Goal: Information Seeking & Learning: Learn about a topic

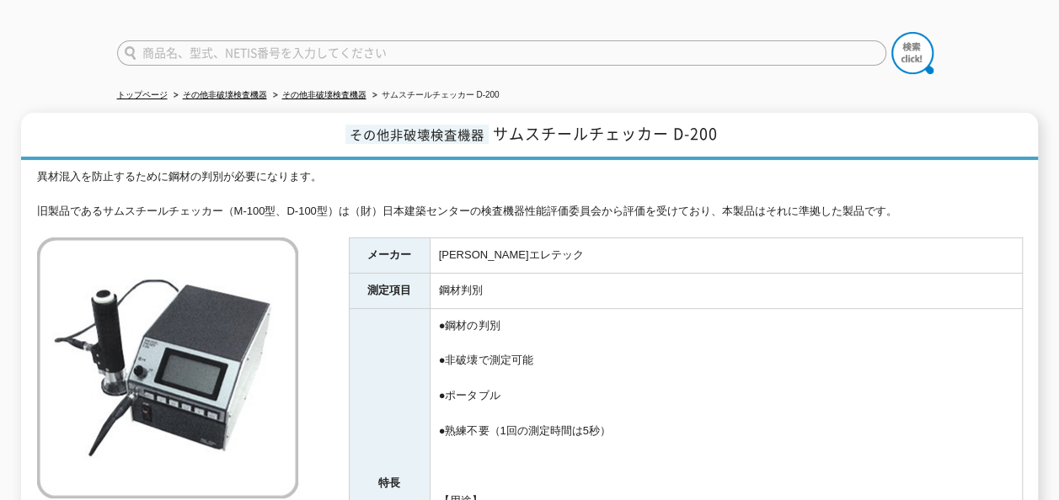
scroll to position [84, 0]
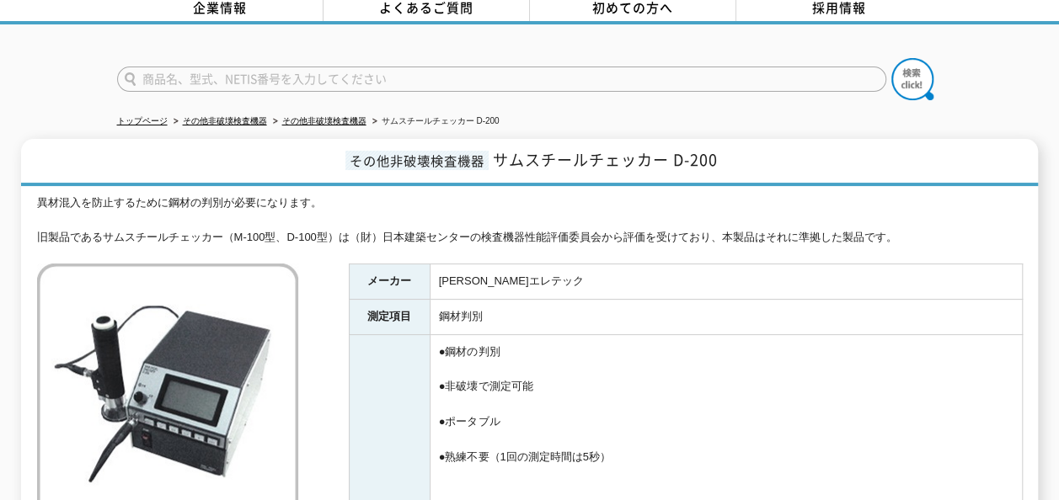
click at [187, 233] on div "異材混入を防止するために鋼材の判別が必要になります。 旧製品であるサムスチールチェッカー（M-100型、D-100型）は（財）日本建築センターの検査機器性能評…" at bounding box center [529, 221] width 985 height 52
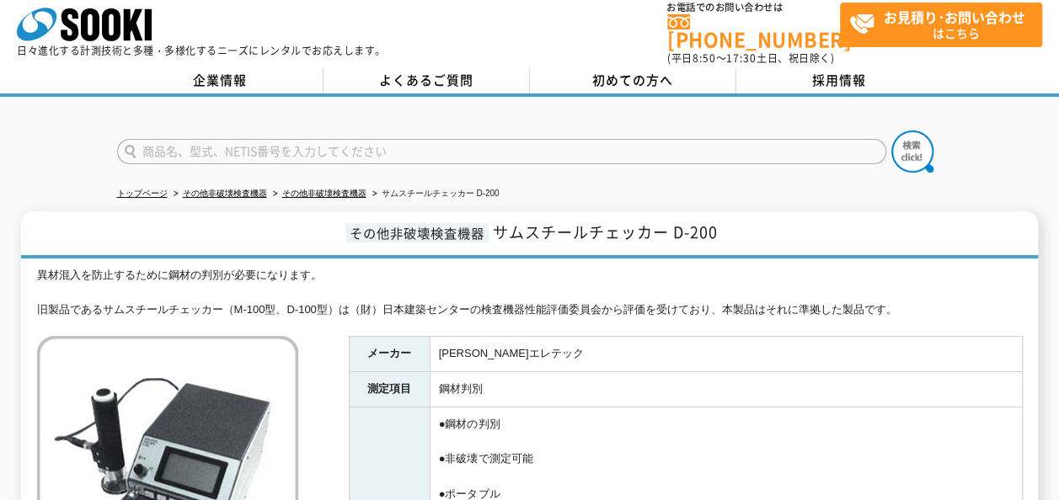
scroll to position [0, 0]
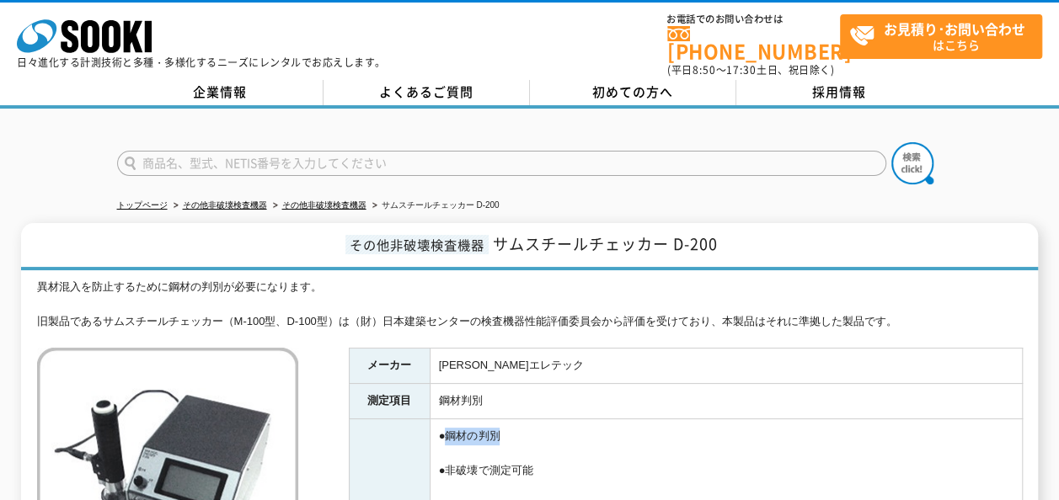
drag, startPoint x: 533, startPoint y: 424, endPoint x: 448, endPoint y: 424, distance: 85.1
drag, startPoint x: 448, startPoint y: 424, endPoint x: 448, endPoint y: 462, distance: 38.7
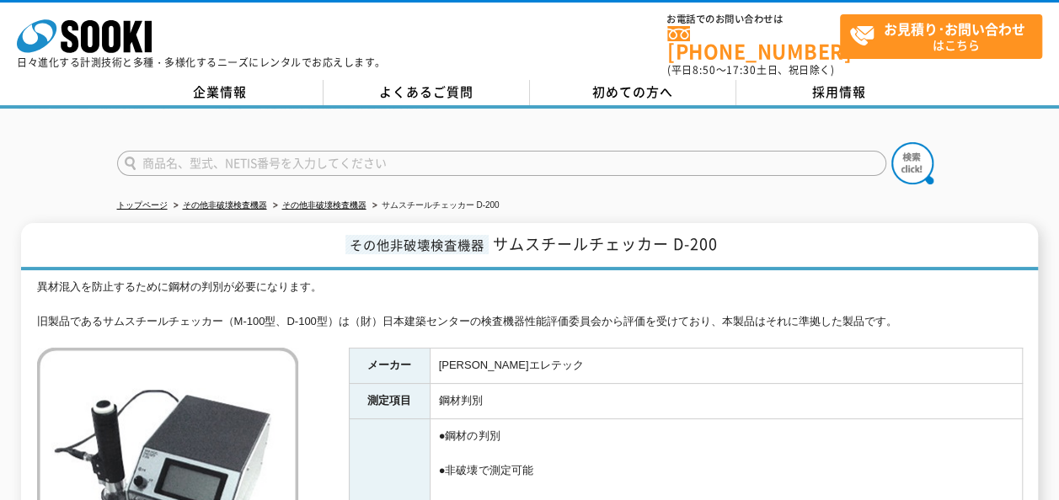
drag, startPoint x: 448, startPoint y: 462, endPoint x: 567, endPoint y: 462, distance: 118.7
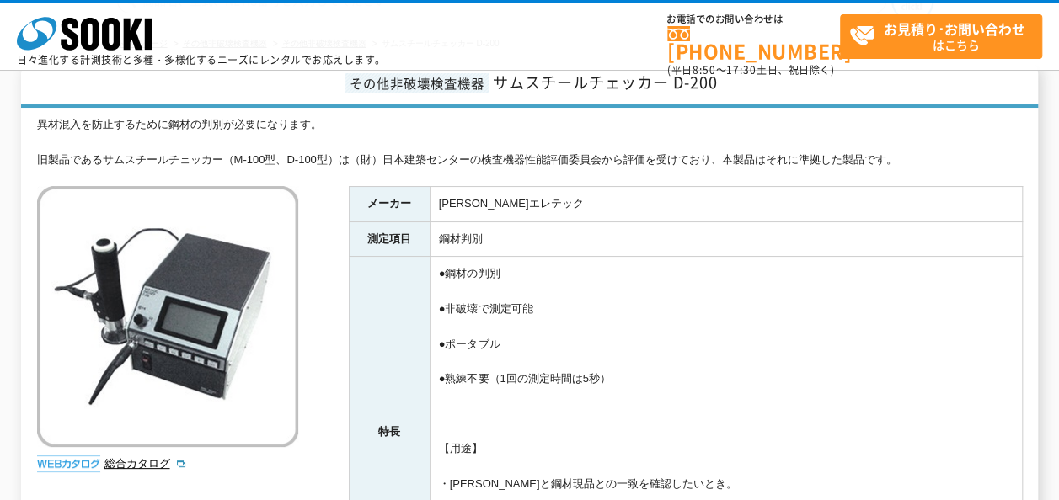
scroll to position [168, 0]
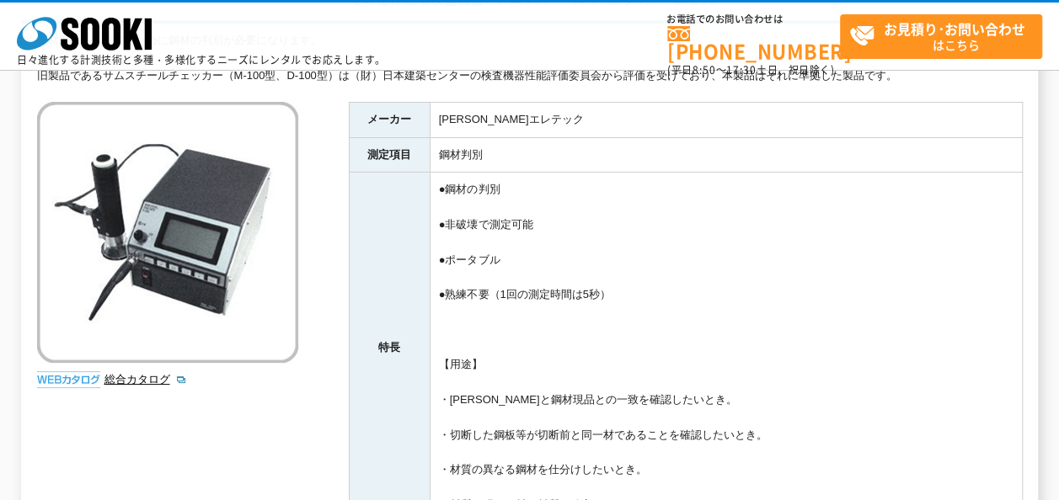
click at [664, 367] on td "●鋼材の判別 ●非破壊で測定可能 ●ポータブル ●熟練不要（1回の測定時間は5秒） 【用途】 ・ミルシートと鋼材現品との一致を確認したいとき。 ・切断した鋼板…" at bounding box center [726, 348] width 592 height 350
drag, startPoint x: 654, startPoint y: 387, endPoint x: 820, endPoint y: 438, distance: 174.2
click at [820, 438] on td "●鋼材の判別 ●非破壊で測定可能 ●ポータブル ●熟練不要（1回の測定時間は5秒） 【用途】 ・ミルシートと鋼材現品との一致を確認したいとき。 ・切断した鋼板…" at bounding box center [726, 348] width 592 height 350
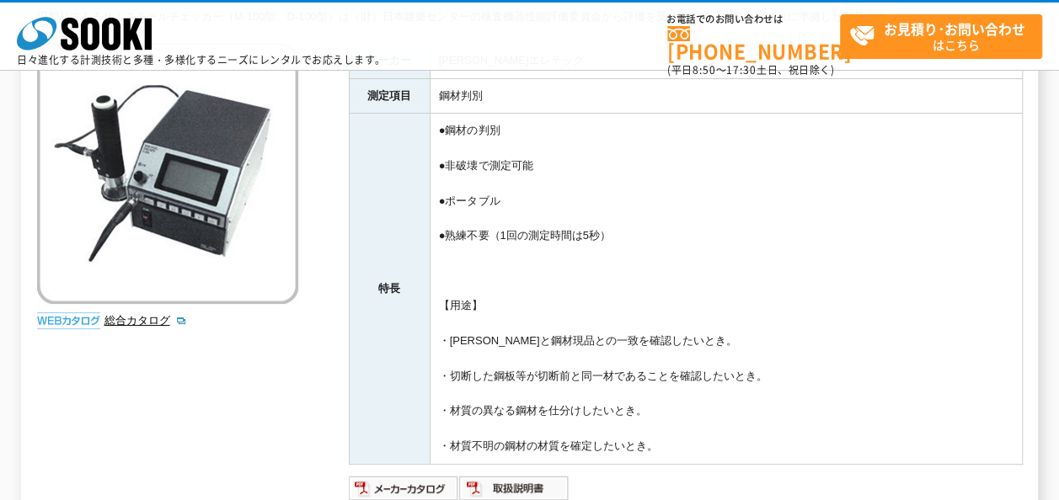
scroll to position [253, 0]
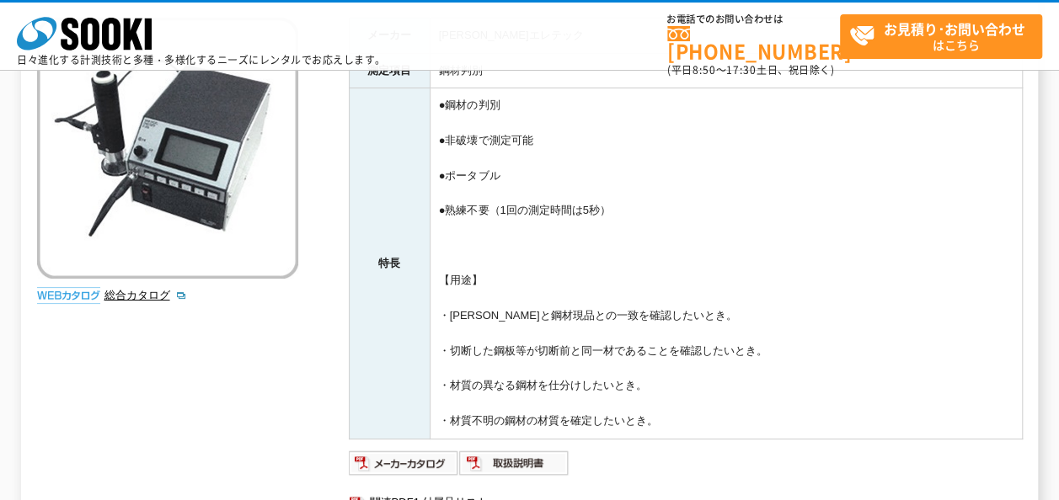
click at [826, 428] on td "●鋼材の判別 ●非破壊で測定可能 ●ポータブル ●熟練不要（1回の測定時間は5秒） 【用途】 ・ミルシートと鋼材現品との一致を確認したいとき。 ・切断した鋼板…" at bounding box center [726, 263] width 592 height 350
drag, startPoint x: 826, startPoint y: 428, endPoint x: 437, endPoint y: 270, distance: 419.7
click at [437, 270] on td "●鋼材の判別 ●非破壊で測定可能 ●ポータブル ●熟練不要（1回の測定時間は5秒） 【用途】 ・ミルシートと鋼材現品との一致を確認したいとき。 ・切断した鋼板…" at bounding box center [726, 263] width 592 height 350
click at [439, 281] on td "●鋼材の判別 ●非破壊で測定可能 ●ポータブル ●熟練不要（1回の測定時間は5秒） 【用途】 ・ミルシートと鋼材現品との一致を確認したいとき。 ・切断した鋼板…" at bounding box center [726, 263] width 592 height 350
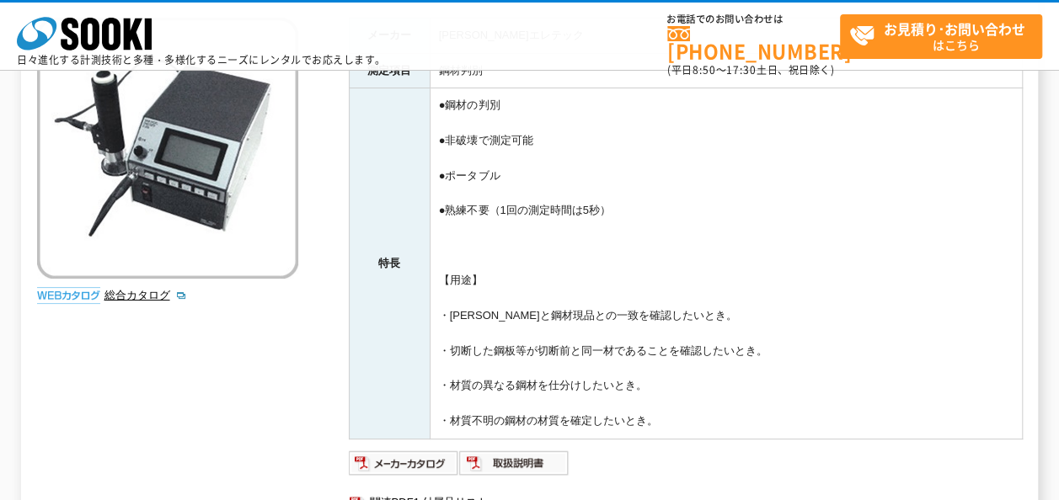
drag, startPoint x: 439, startPoint y: 281, endPoint x: 812, endPoint y: 415, distance: 396.4
click at [812, 415] on td "●鋼材の判別 ●非破壊で測定可能 ●ポータブル ●熟練不要（1回の測定時間は5秒） 【用途】 ・ミルシートと鋼材現品との一致を確認したいとき。 ・切断した鋼板…" at bounding box center [726, 263] width 592 height 350
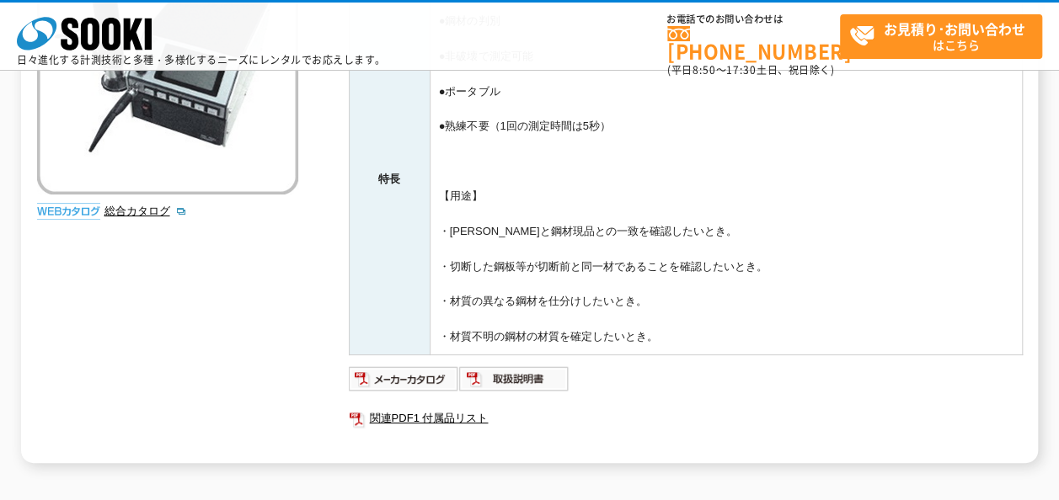
click at [827, 335] on td "●鋼材の判別 ●非破壊で測定可能 ●ポータブル ●熟練不要（1回の測定時間は5秒） 【用途】 ・ミルシートと鋼材現品との一致を確認したいとき。 ・切断した鋼板…" at bounding box center [726, 179] width 592 height 350
drag, startPoint x: 680, startPoint y: 341, endPoint x: 436, endPoint y: 201, distance: 281.4
click at [436, 201] on td "●鋼材の判別 ●非破壊で測定可能 ●ポータブル ●熟練不要（1回の測定時間は5秒） 【用途】 ・ミルシートと鋼材現品との一致を確認したいとき。 ・切断した鋼板…" at bounding box center [726, 179] width 592 height 350
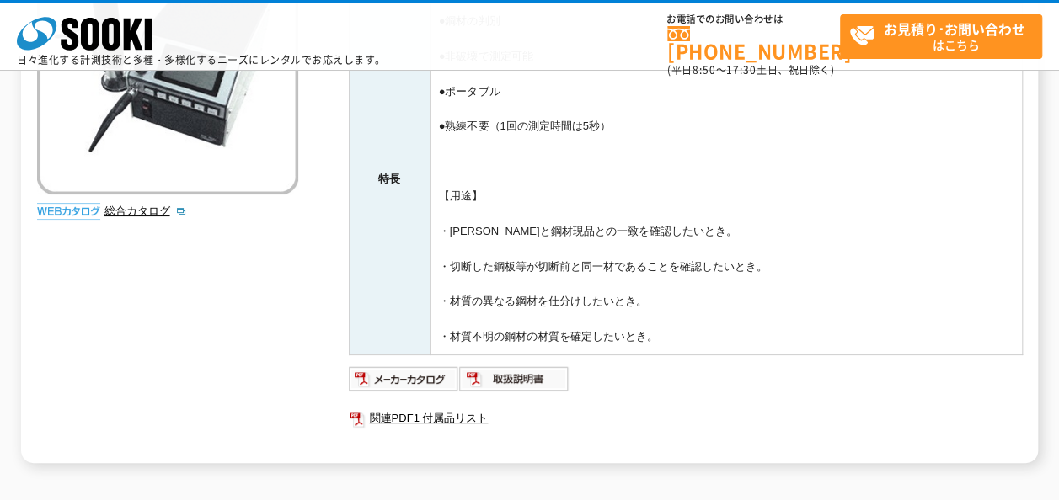
click at [438, 215] on td "●鋼材の判別 ●非破壊で測定可能 ●ポータブル ●熟練不要（1回の測定時間は5秒） 【用途】 ・ミルシートと鋼材現品との一致を確認したいとき。 ・切断した鋼板…" at bounding box center [726, 179] width 592 height 350
drag, startPoint x: 438, startPoint y: 215, endPoint x: 807, endPoint y: 344, distance: 390.7
click at [807, 344] on td "●鋼材の判別 ●非破壊で測定可能 ●ポータブル ●熟練不要（1回の測定時間は5秒） 【用途】 ・ミルシートと鋼材現品との一致を確認したいとき。 ・切断した鋼板…" at bounding box center [726, 179] width 592 height 350
click at [812, 333] on td "●鋼材の判別 ●非破壊で測定可能 ●ポータブル ●熟練不要（1回の測定時間は5秒） 【用途】 ・ミルシートと鋼材現品との一致を確認したいとき。 ・切断した鋼板…" at bounding box center [726, 179] width 592 height 350
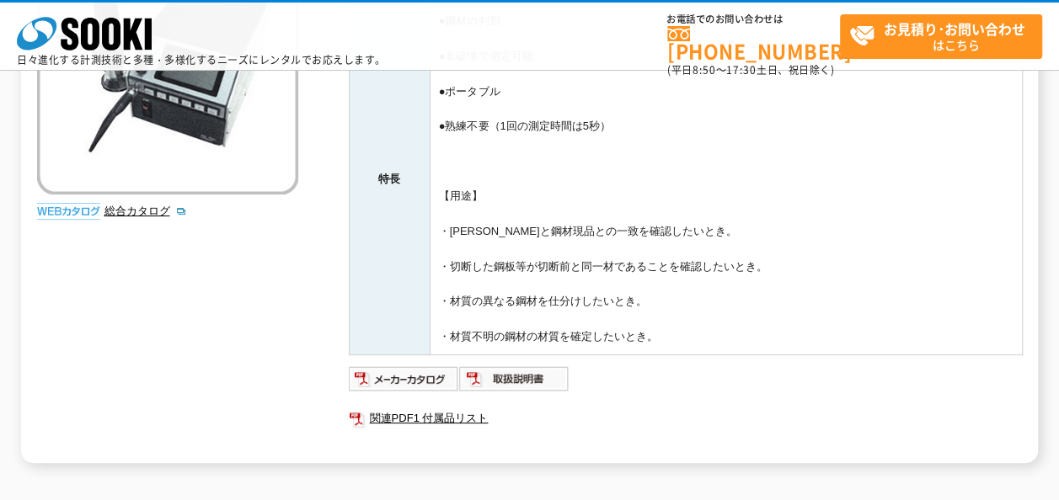
drag, startPoint x: 812, startPoint y: 333, endPoint x: 440, endPoint y: 203, distance: 394.5
click at [440, 203] on td "●鋼材の判別 ●非破壊で測定可能 ●ポータブル ●熟練不要（1回の測定時間は5秒） 【用途】 ・ミルシートと鋼材現品との一致を確認したいとき。 ・切断した鋼板…" at bounding box center [726, 179] width 592 height 350
drag, startPoint x: 437, startPoint y: 229, endPoint x: 801, endPoint y: 333, distance: 378.5
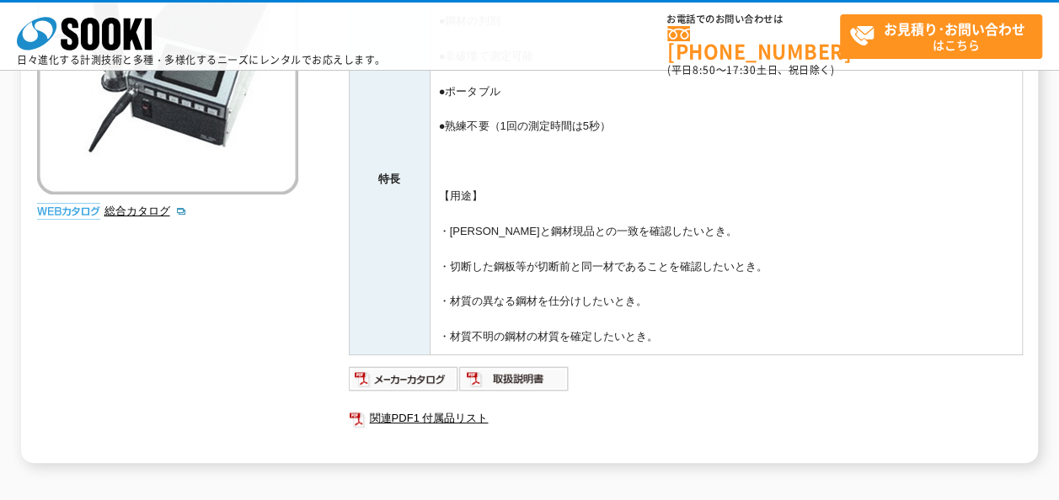
click at [801, 333] on td "●鋼材の判別 ●非破壊で測定可能 ●ポータブル ●熟練不要（1回の測定時間は5秒） 【用途】 ・ミルシートと鋼材現品との一致を確認したいとき。 ・切断した鋼板…" at bounding box center [726, 179] width 592 height 350
click at [782, 232] on td "●鋼材の判別 ●非破壊で測定可能 ●ポータブル ●熟練不要（1回の測定時間は5秒） 【用途】 ・ミルシートと鋼材現品との一致を確認したいとき。 ・切断した鋼板…" at bounding box center [726, 179] width 592 height 350
drag, startPoint x: 441, startPoint y: 195, endPoint x: 846, endPoint y: 345, distance: 431.4
click at [846, 345] on td "●鋼材の判別 ●非破壊で測定可能 ●ポータブル ●熟練不要（1回の測定時間は5秒） 【用途】 ・ミルシートと鋼材現品との一致を確認したいとき。 ・切断した鋼板…" at bounding box center [726, 179] width 592 height 350
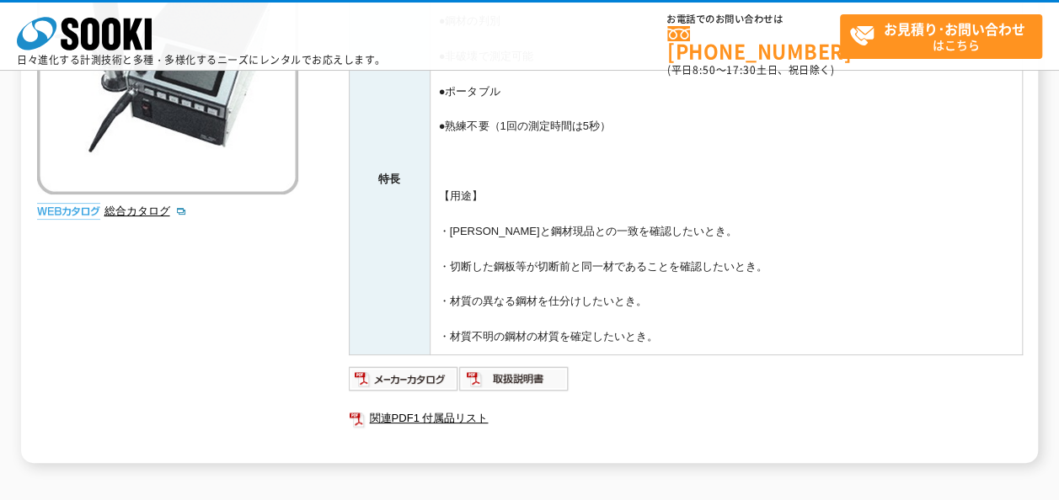
click at [846, 345] on td "●鋼材の判別 ●非破壊で測定可能 ●ポータブル ●熟練不要（1回の測定時間は5秒） 【用途】 ・ミルシートと鋼材現品との一致を確認したいとき。 ・切断した鋼板…" at bounding box center [726, 179] width 592 height 350
click at [889, 317] on td "●鋼材の判別 ●非破壊で測定可能 ●ポータブル ●熟練不要（1回の測定時間は5秒） 【用途】 ・ミルシートと鋼材現品との一致を確認したいとき。 ・切断した鋼板…" at bounding box center [726, 179] width 592 height 350
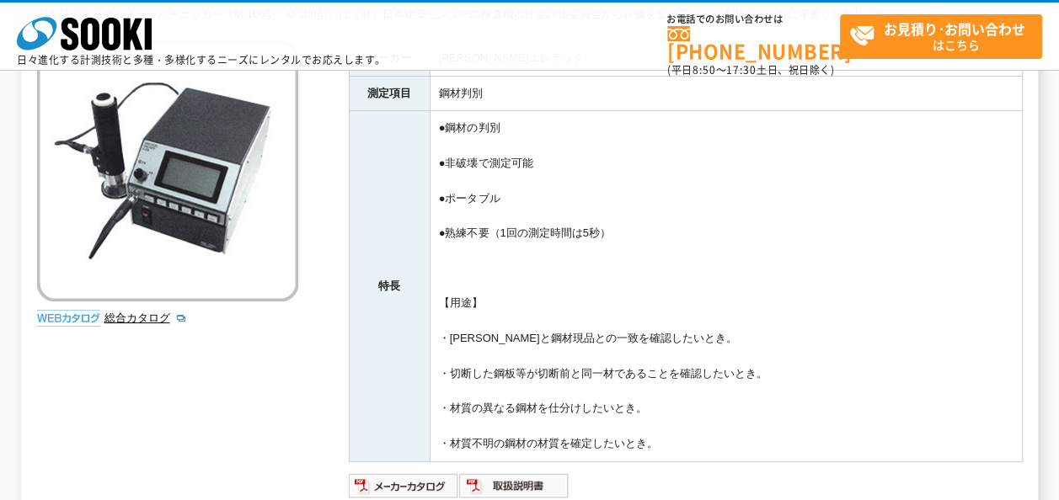
scroll to position [253, 0]
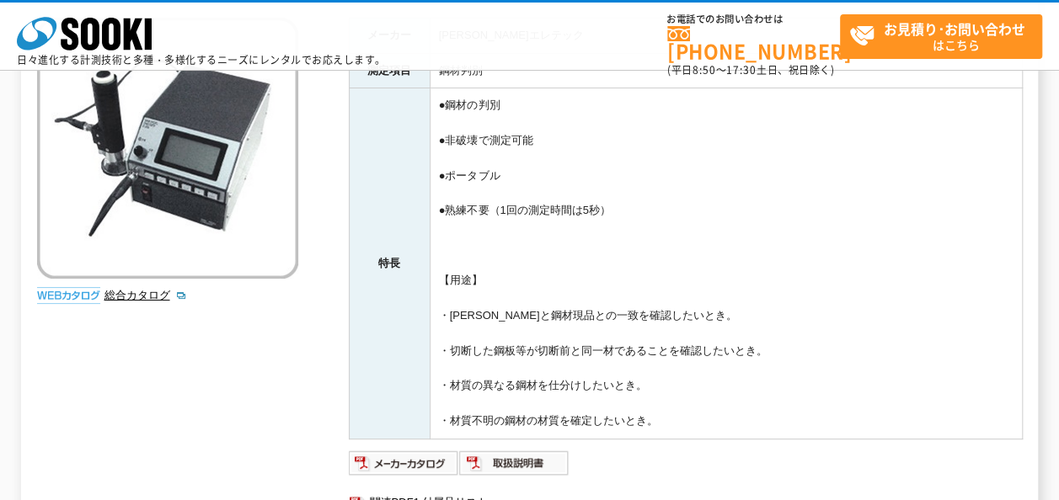
click at [0, 260] on html "株式会社 ソーキ spMenu 日々進化する計測技術と多種・多様化するニーズにレンタルでお応えします。 お電話でのお問い合わせは [PHONE_NUMBER]…" at bounding box center [529, 266] width 1059 height 1038
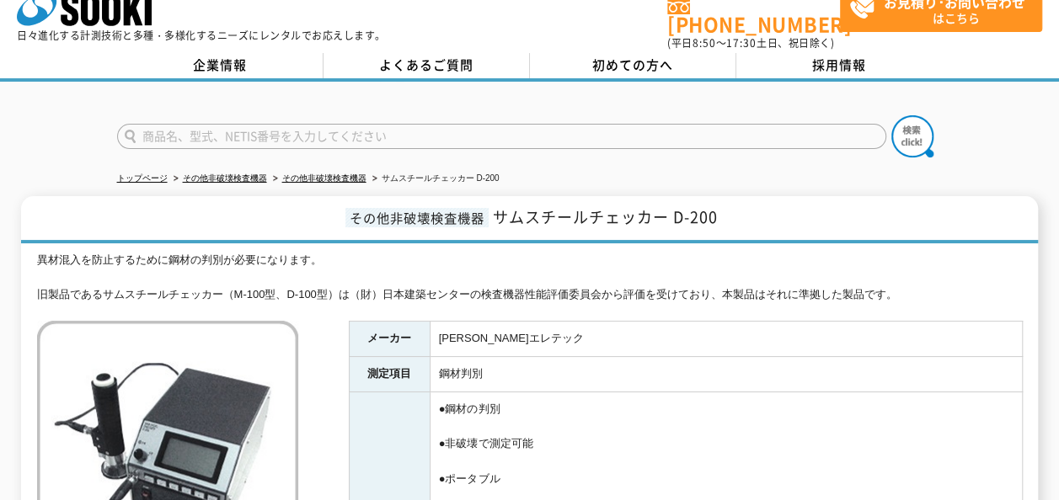
scroll to position [0, 0]
